Goal: Task Accomplishment & Management: Use online tool/utility

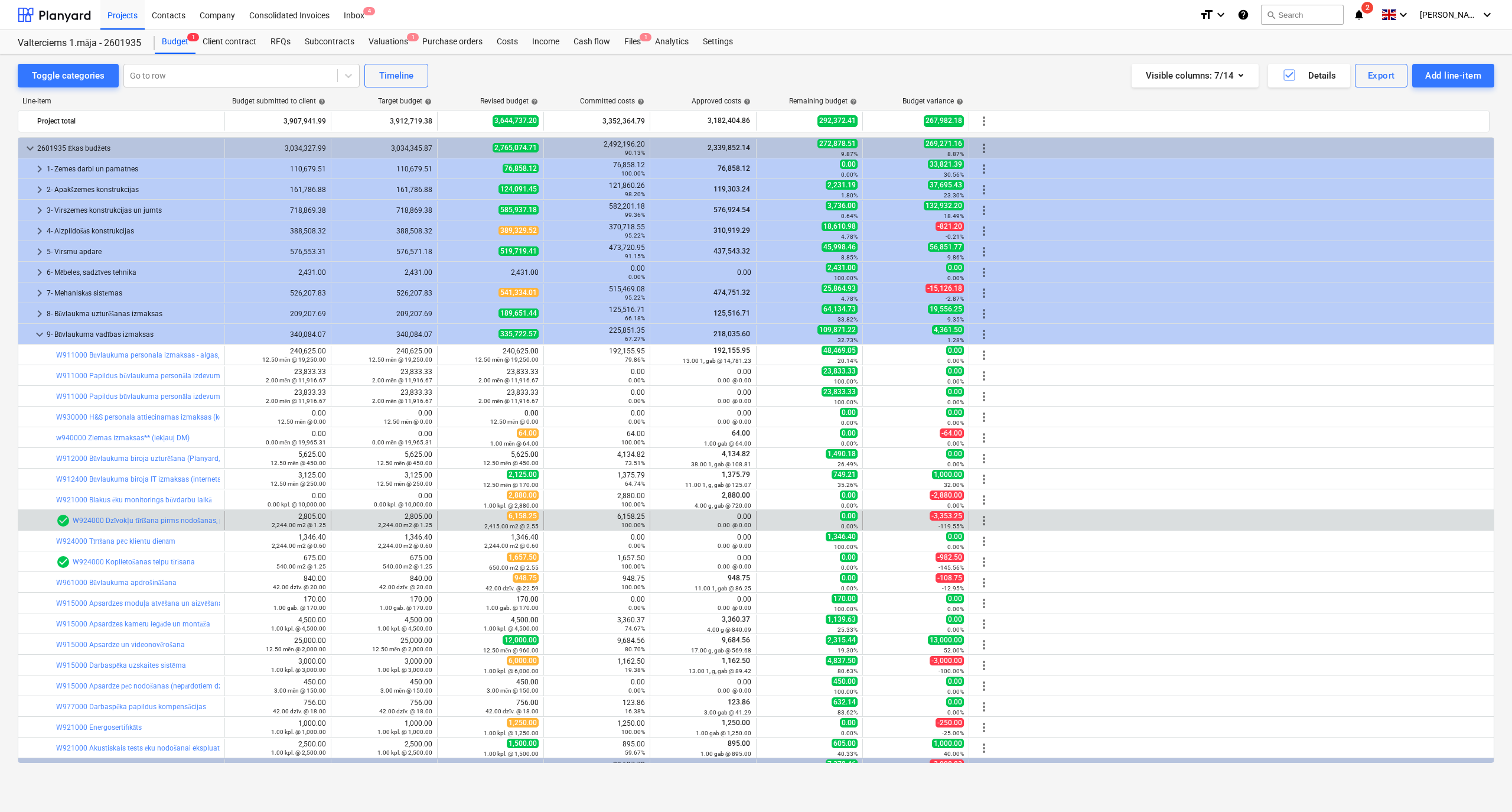
scroll to position [36, 0]
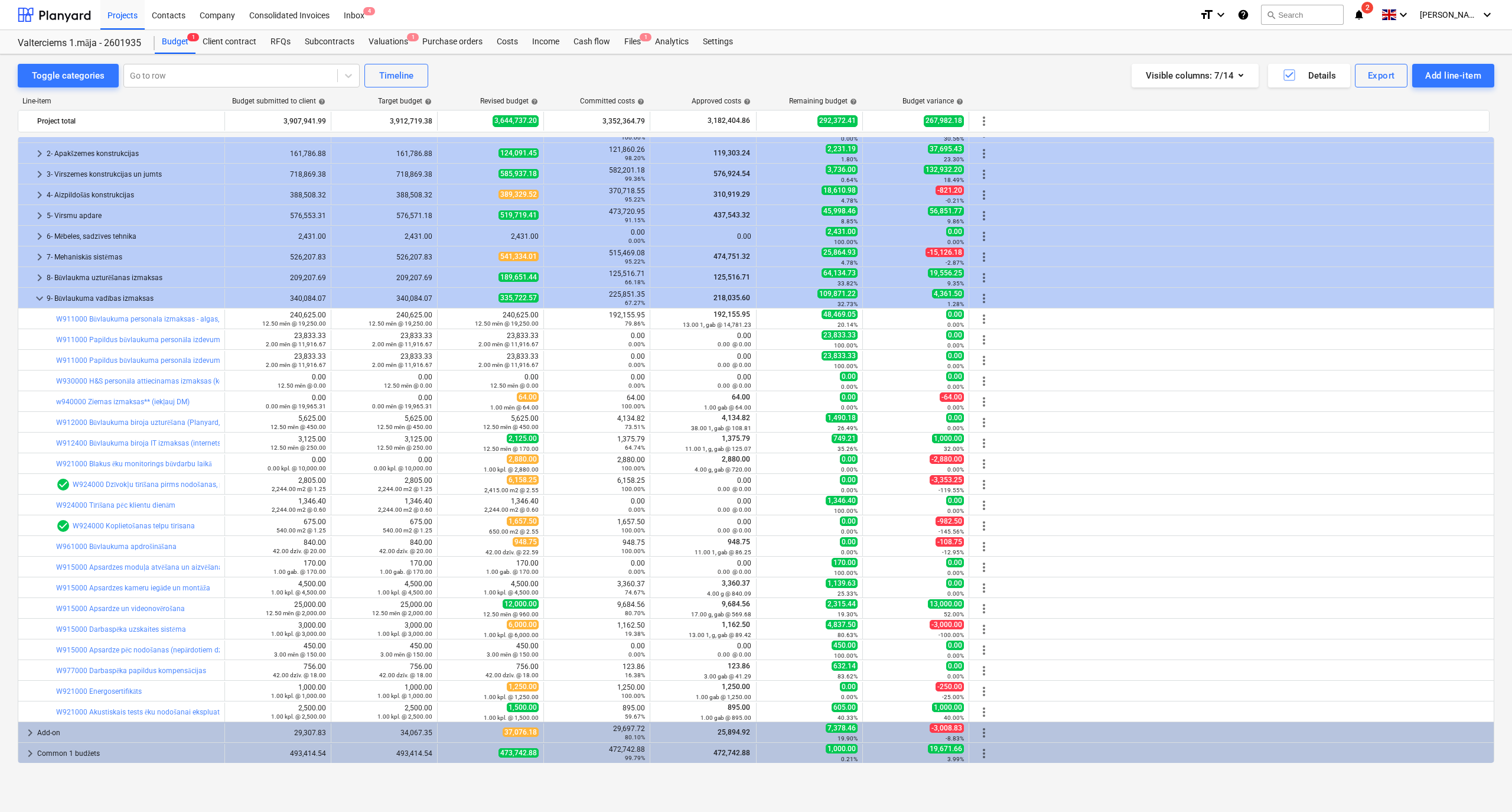
click at [1378, 13] on div "Project fetching failed" at bounding box center [1347, 12] width 319 height 25
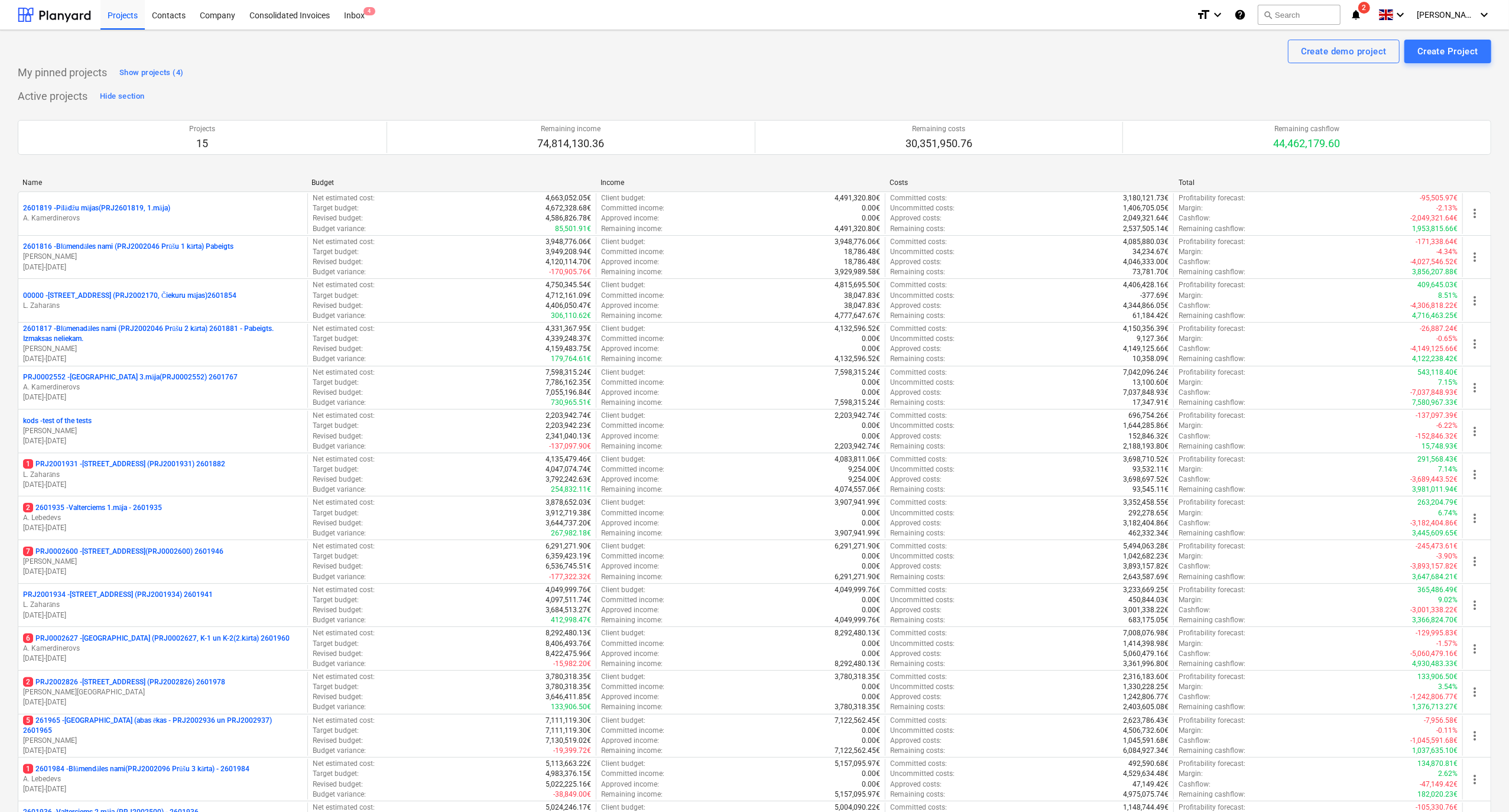
click at [1362, 19] on icon "notifications" at bounding box center [1355, 15] width 12 height 15
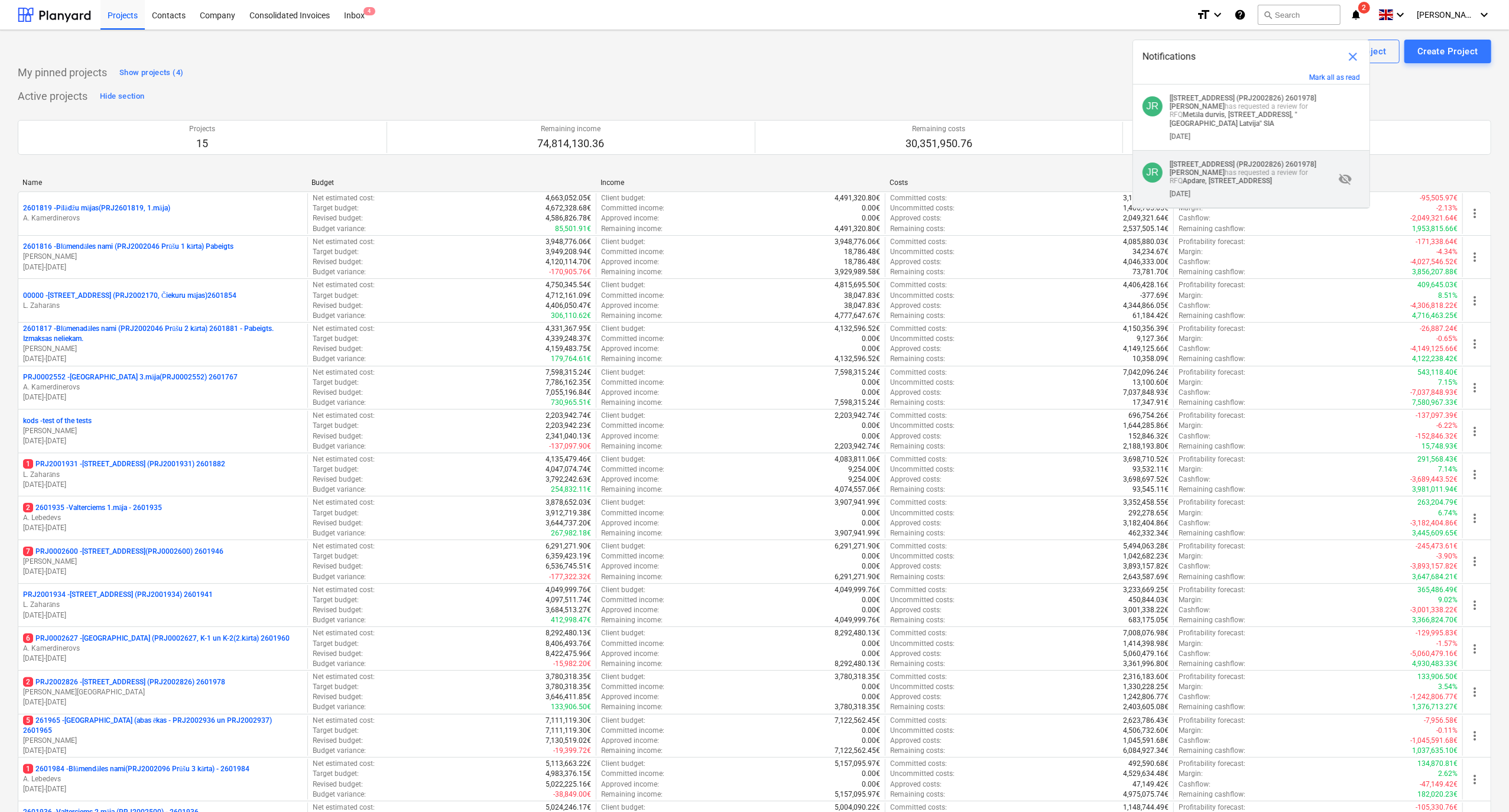
click at [1234, 165] on p "[[STREET_ADDRESS] (PRJ2002826) 2601978] [PERSON_NAME] has requested a review fo…" at bounding box center [1252, 172] width 165 height 25
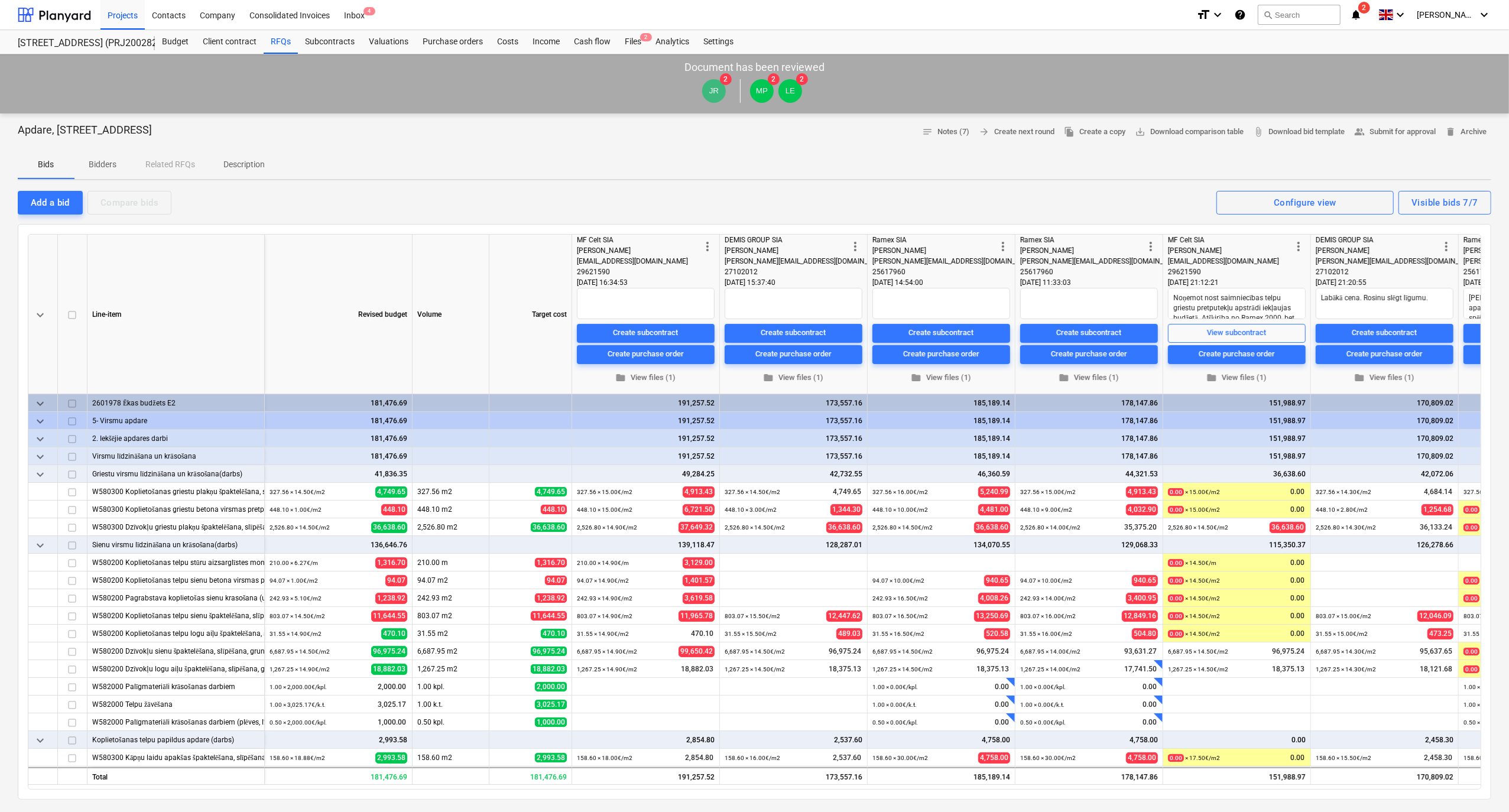
click at [1362, 19] on icon "notifications" at bounding box center [1355, 15] width 12 height 15
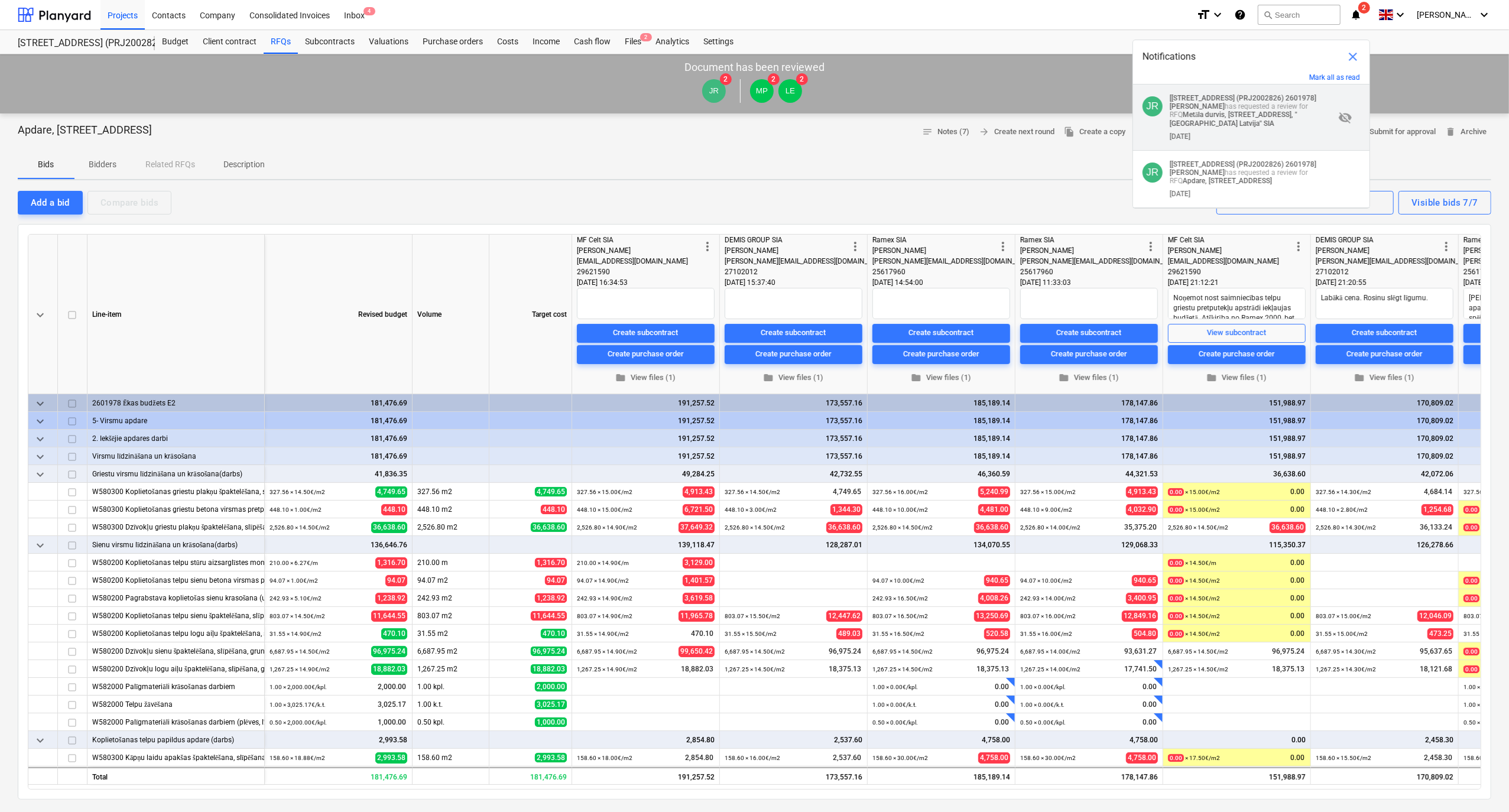
click at [1232, 106] on p "[[STREET_ADDRESS] 2601978] [PERSON_NAME] has requested a review for RFQ Metāla …" at bounding box center [1252, 110] width 165 height 34
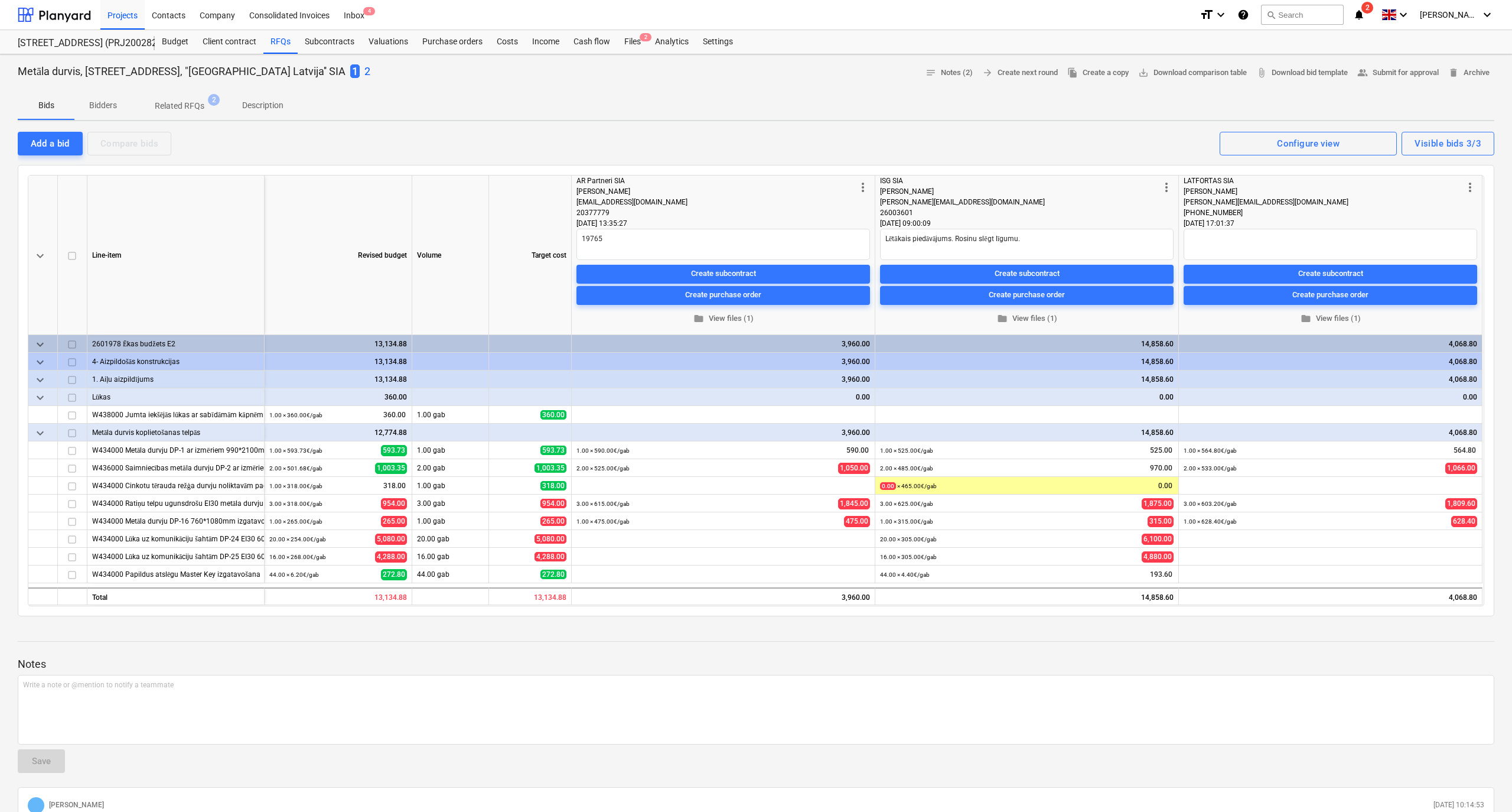
type textarea "x"
